Goal: Information Seeking & Learning: Find specific fact

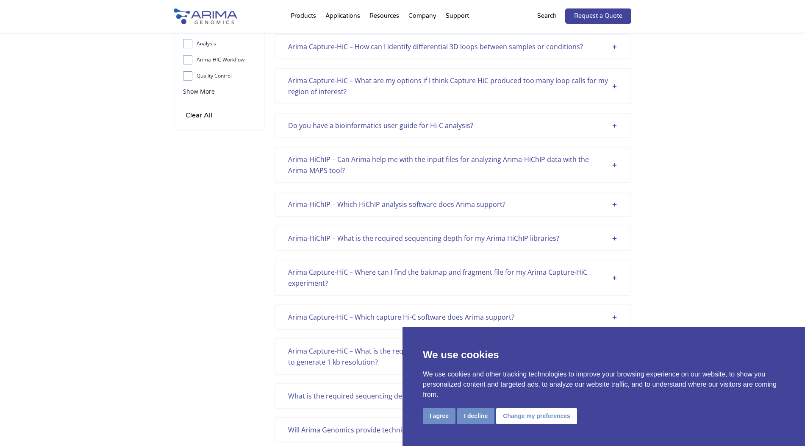
scroll to position [110, 0]
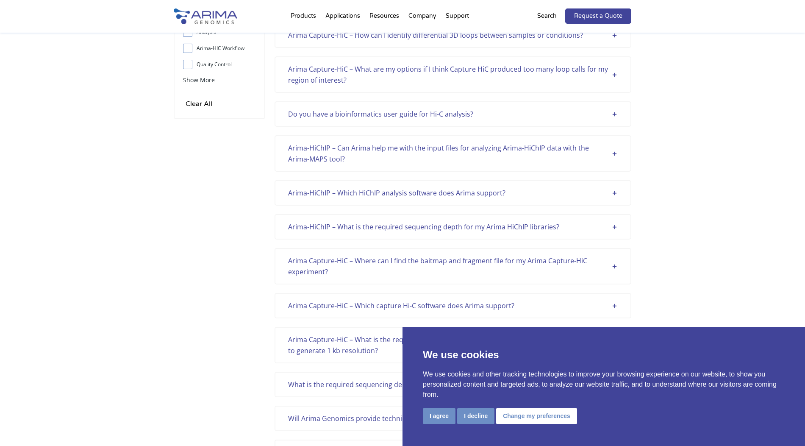
click at [440, 111] on div "Do you have a bioinformatics user guide for Hi-C analysis?" at bounding box center [453, 114] width 330 height 11
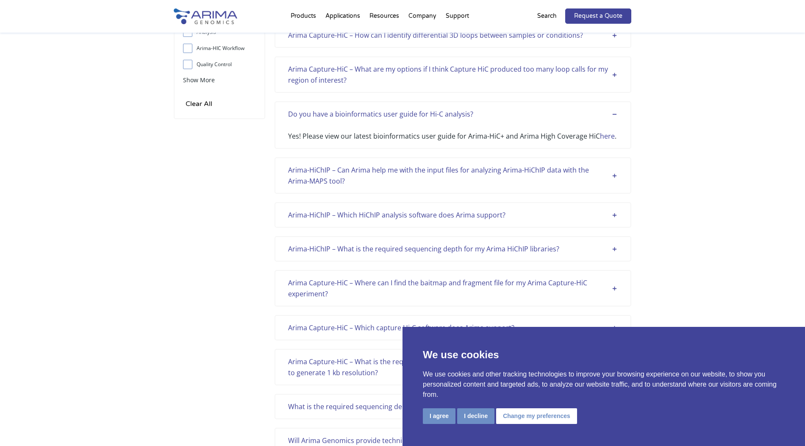
click at [609, 132] on link "here" at bounding box center [607, 135] width 15 height 9
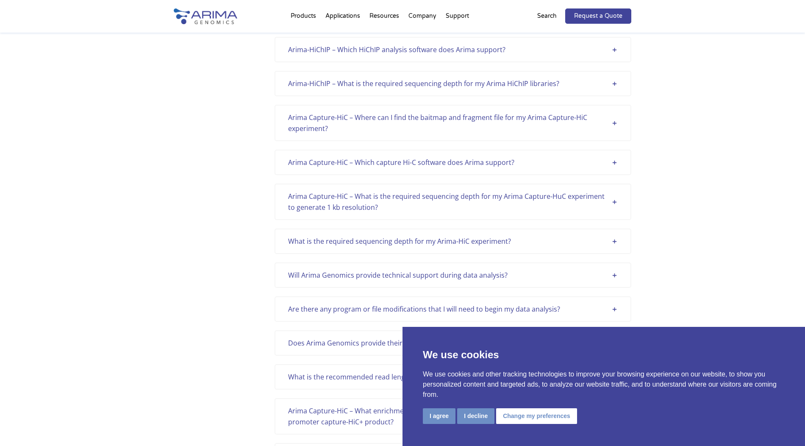
scroll to position [0, 0]
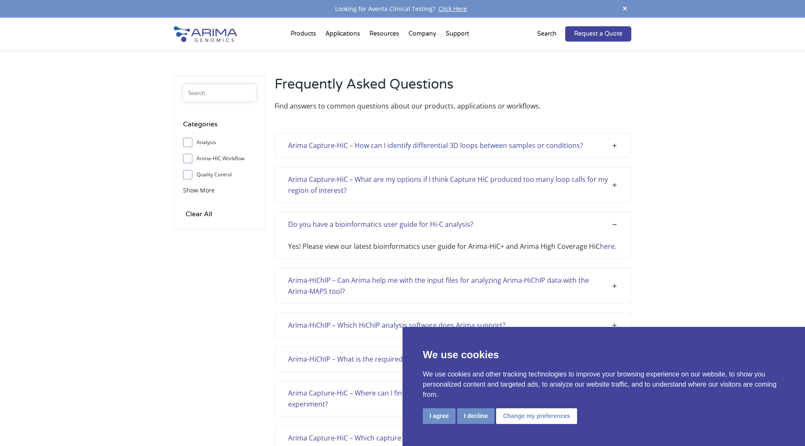
click at [220, 86] on input "text" at bounding box center [219, 92] width 73 height 17
type input "trim"
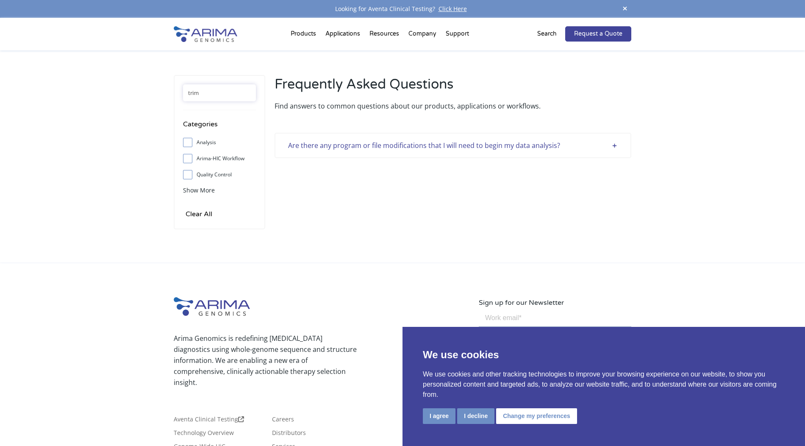
click at [463, 145] on div "Are there any program or file modifications that I will need to begin my data a…" at bounding box center [453, 145] width 330 height 11
click at [454, 151] on div "Are there any program or file modifications that I will need to begin my data a…" at bounding box center [453, 145] width 357 height 25
click at [600, 145] on div "Are there any program or file modifications that I will need to begin my data a…" at bounding box center [453, 145] width 330 height 11
click at [518, 145] on div "Are there any program or file modifications that I will need to begin my data a…" at bounding box center [453, 145] width 330 height 11
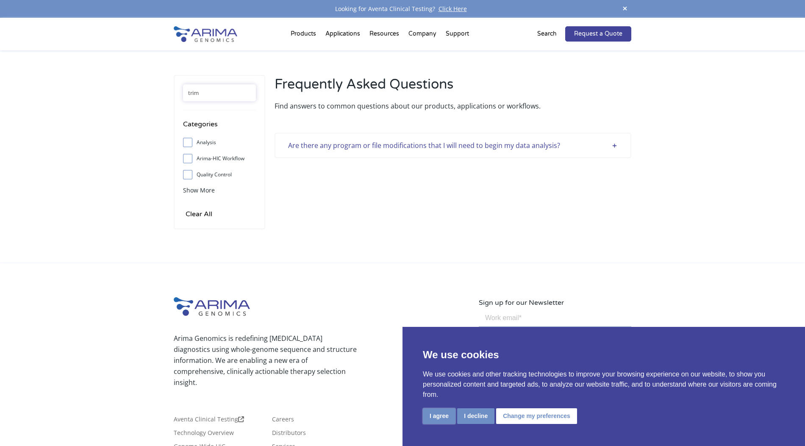
click at [430, 424] on button "I agree" at bounding box center [439, 416] width 33 height 16
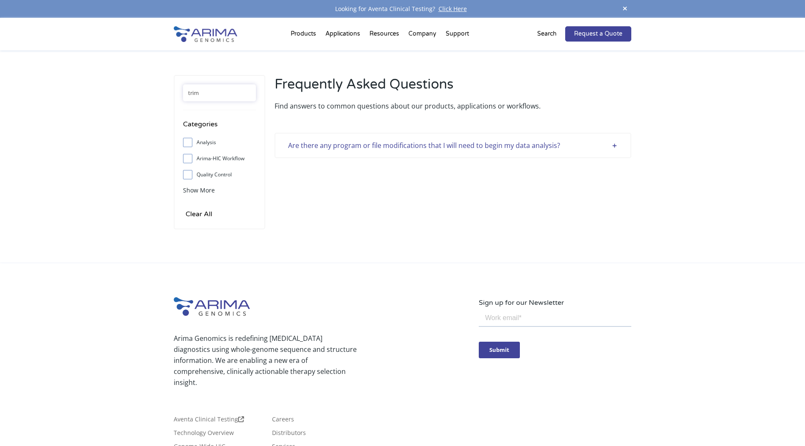
click at [291, 147] on div "Are there any program or file modifications that I will need to begin my data a…" at bounding box center [453, 145] width 330 height 11
click at [379, 142] on div "Are there any program or file modifications that I will need to begin my data a…" at bounding box center [453, 145] width 330 height 11
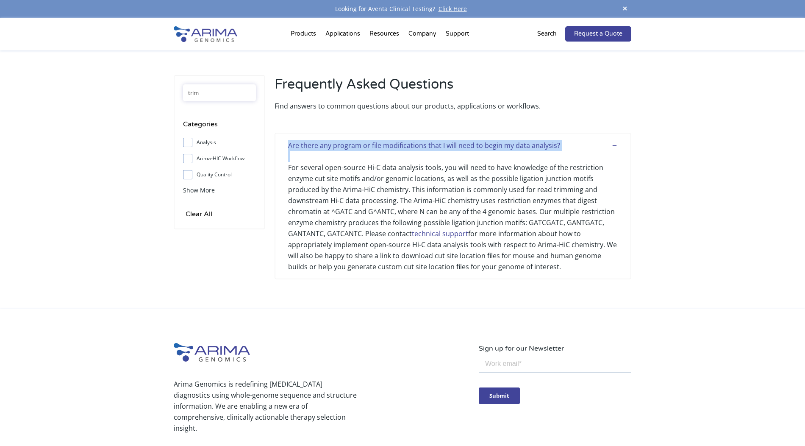
click at [379, 142] on div "Are there any program or file modifications that I will need to begin my data a…" at bounding box center [453, 145] width 330 height 11
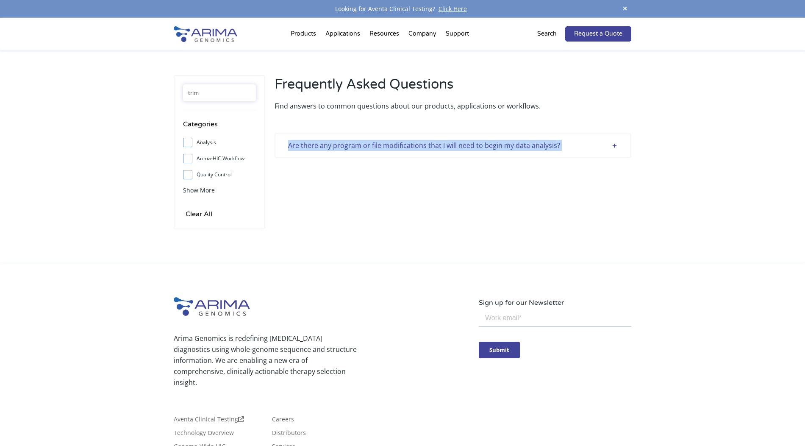
click at [379, 142] on div "Are there any program or file modifications that I will need to begin my data a…" at bounding box center [453, 145] width 330 height 11
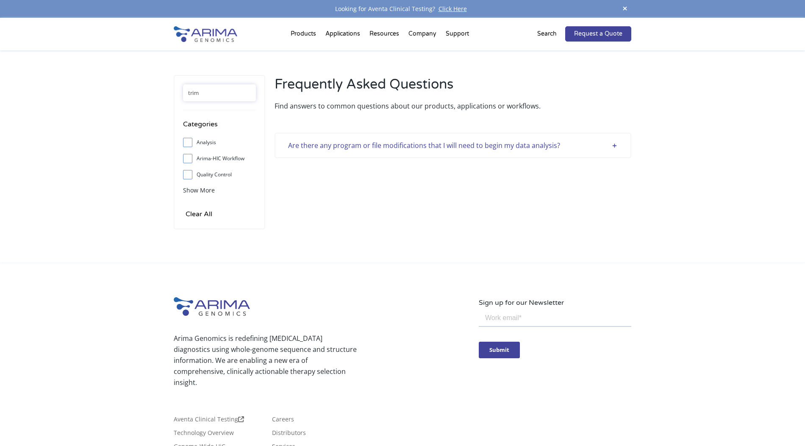
click at [379, 142] on div "Are there any program or file modifications that I will need to begin my data a…" at bounding box center [453, 145] width 330 height 11
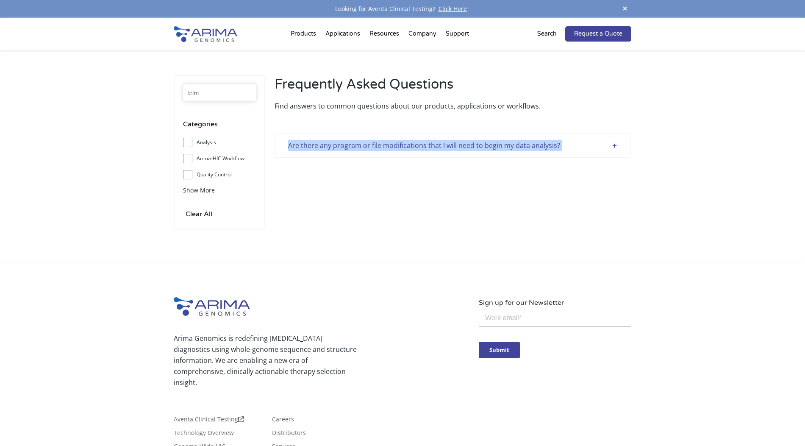
click at [379, 142] on div "Are there any program or file modifications that I will need to begin my data a…" at bounding box center [453, 145] width 330 height 11
